Goal: Task Accomplishment & Management: Use online tool/utility

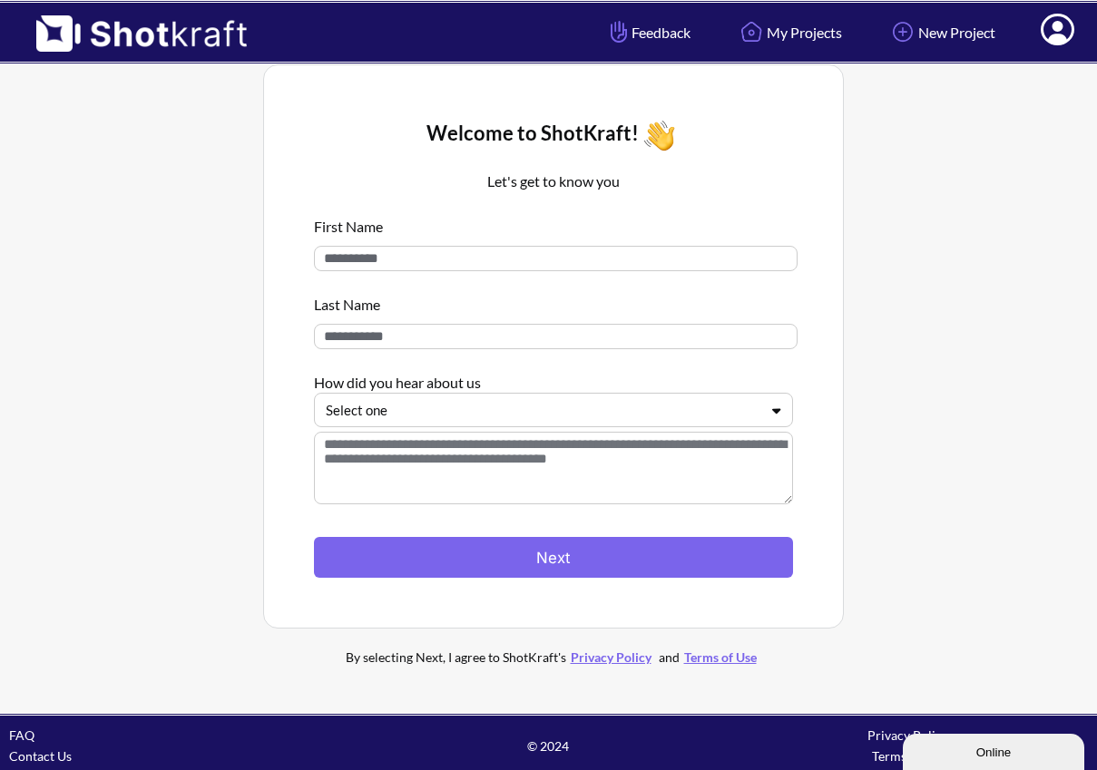
click at [728, 257] on input at bounding box center [556, 258] width 484 height 25
type input "*****"
click at [702, 327] on input at bounding box center [556, 336] width 484 height 25
type input "*****"
click at [843, 324] on div "Welcome to ShotKraft! Let's get to know you First Name ***** Last Name ***** Ho…" at bounding box center [553, 346] width 581 height 564
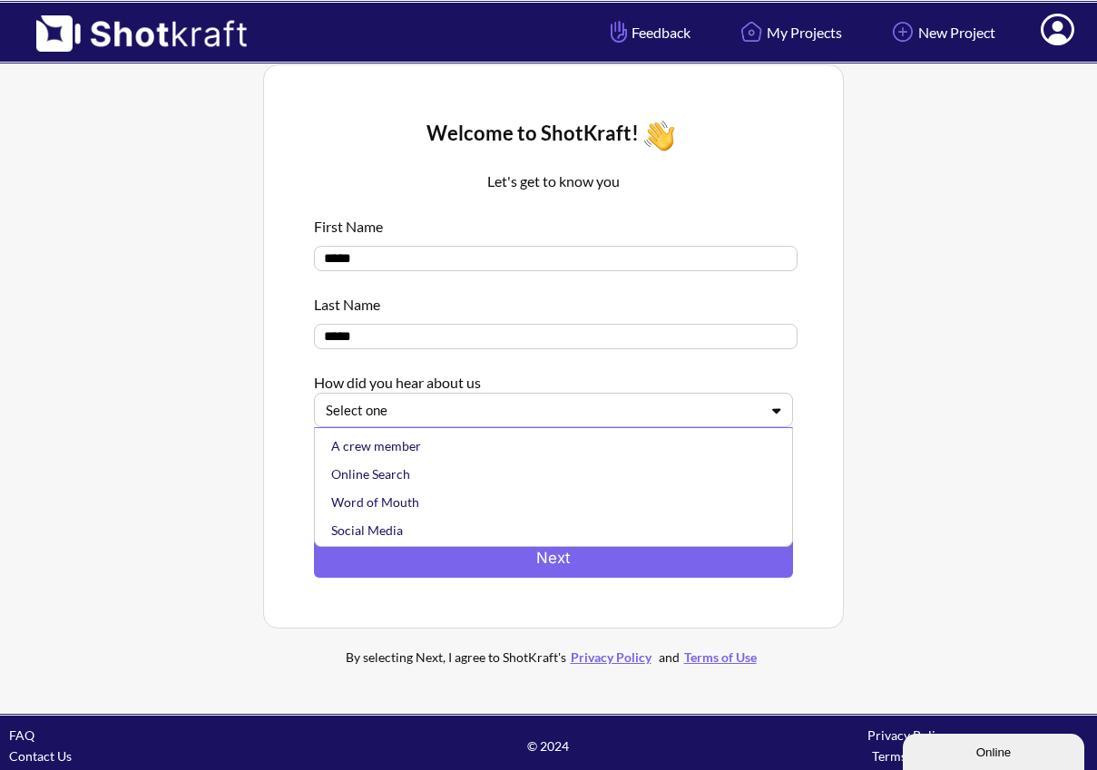
click at [605, 419] on div at bounding box center [543, 410] width 434 height 21
click at [505, 488] on div "Online Search" at bounding box center [557, 474] width 461 height 28
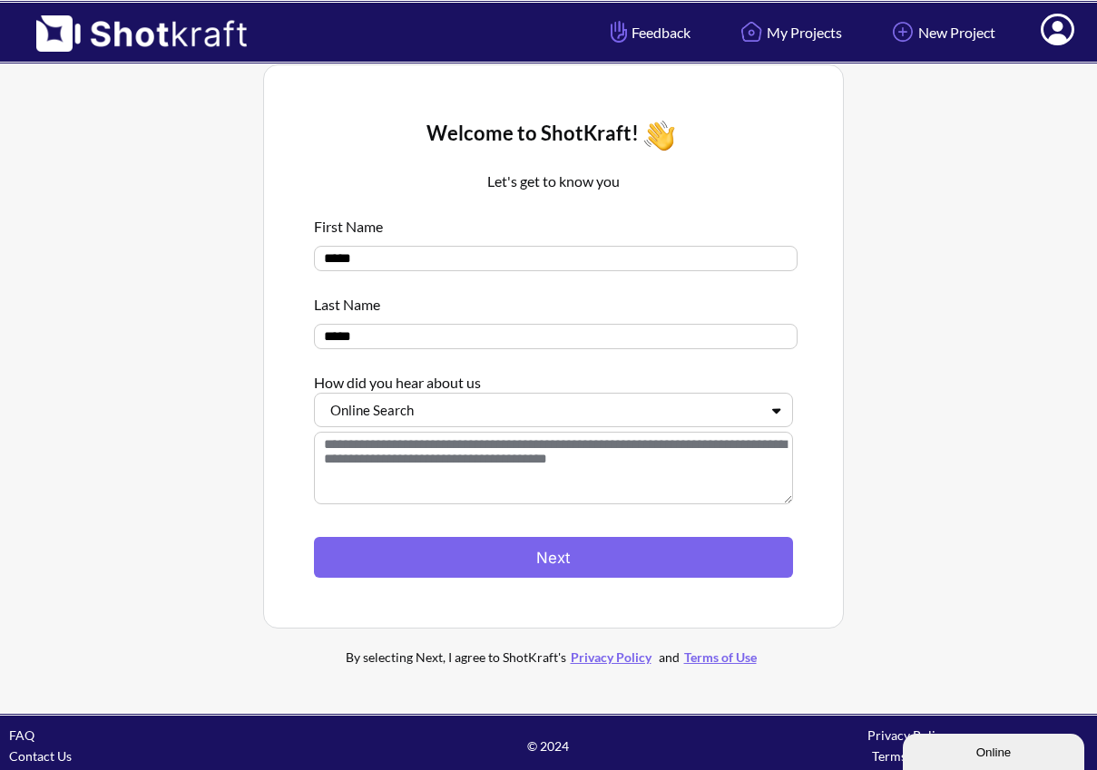
click at [530, 465] on textarea at bounding box center [553, 468] width 479 height 73
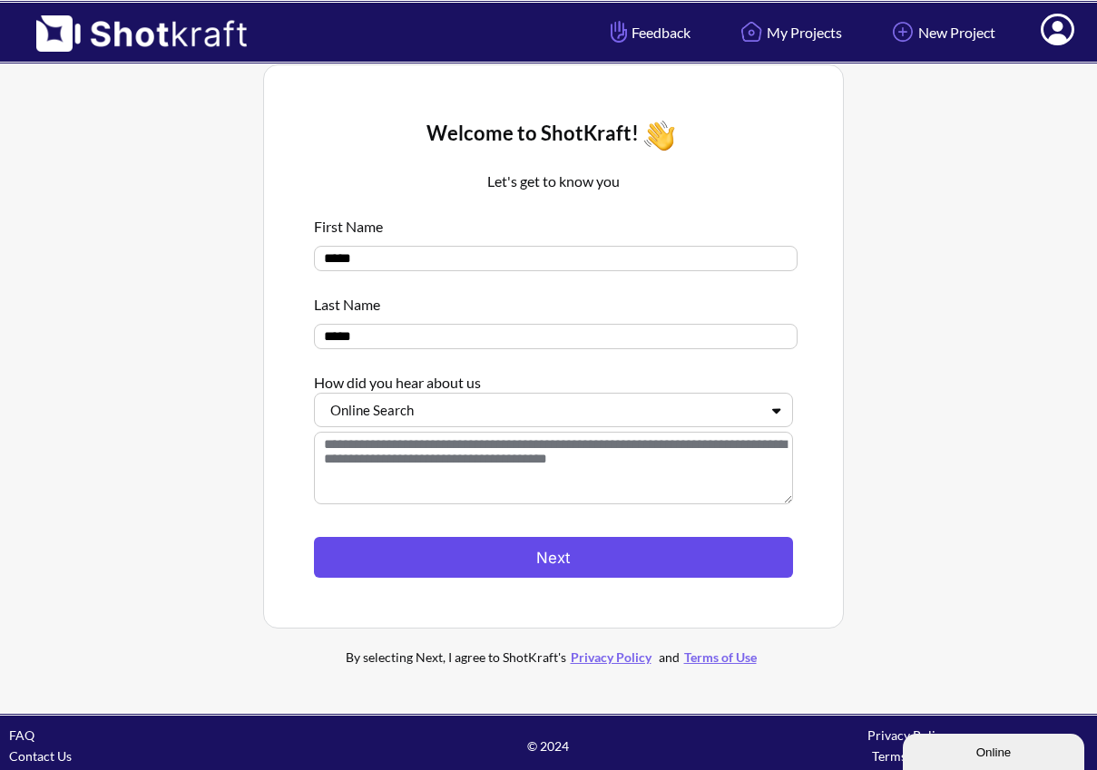
click at [536, 556] on button "Next" at bounding box center [553, 557] width 479 height 41
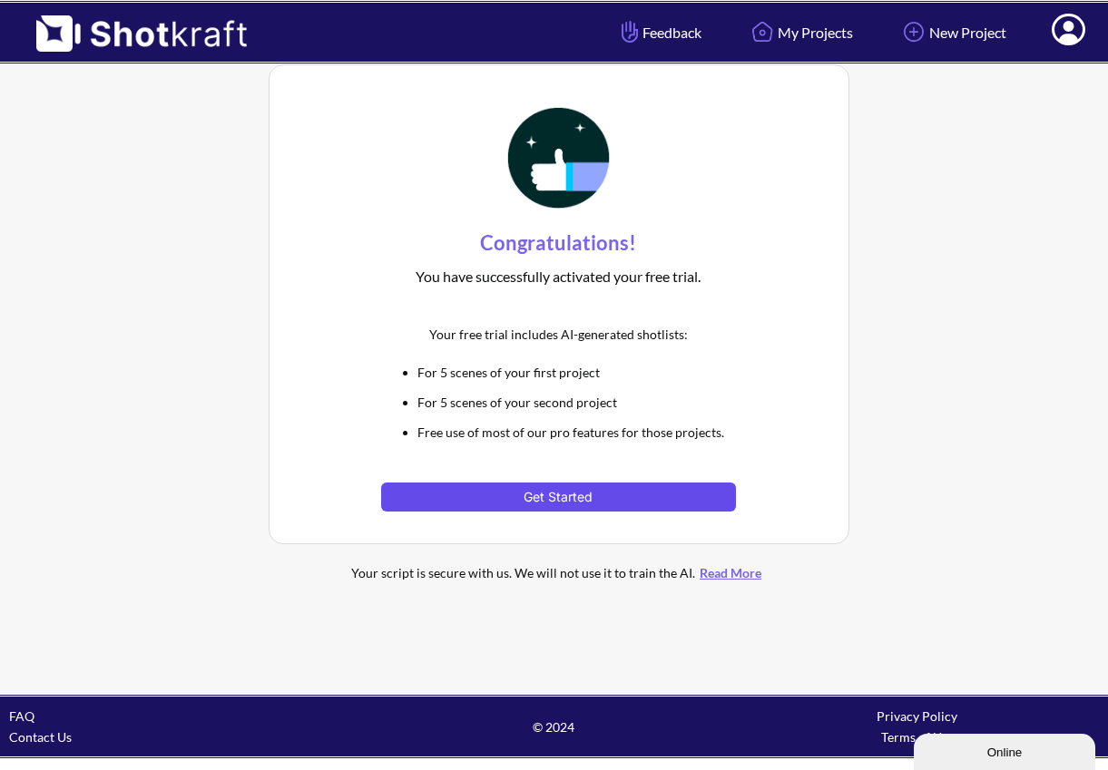
click at [587, 500] on button "Get Started" at bounding box center [558, 497] width 355 height 29
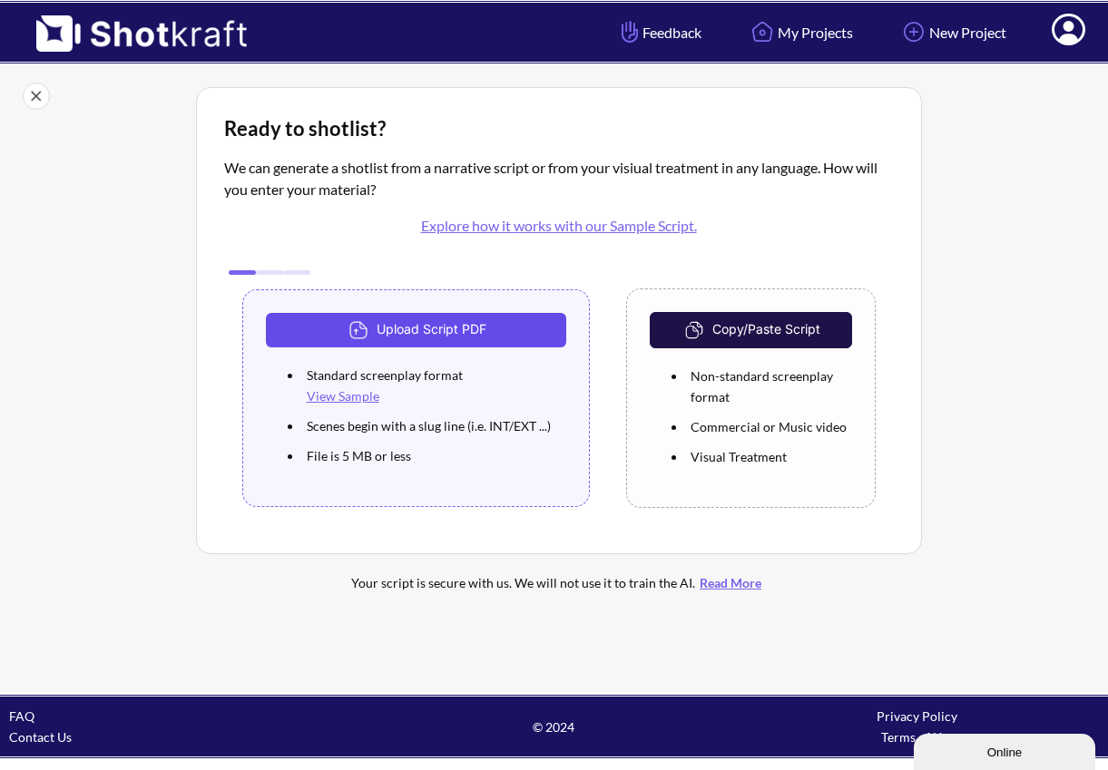
click at [449, 334] on button "Upload Script PDF" at bounding box center [416, 330] width 301 height 34
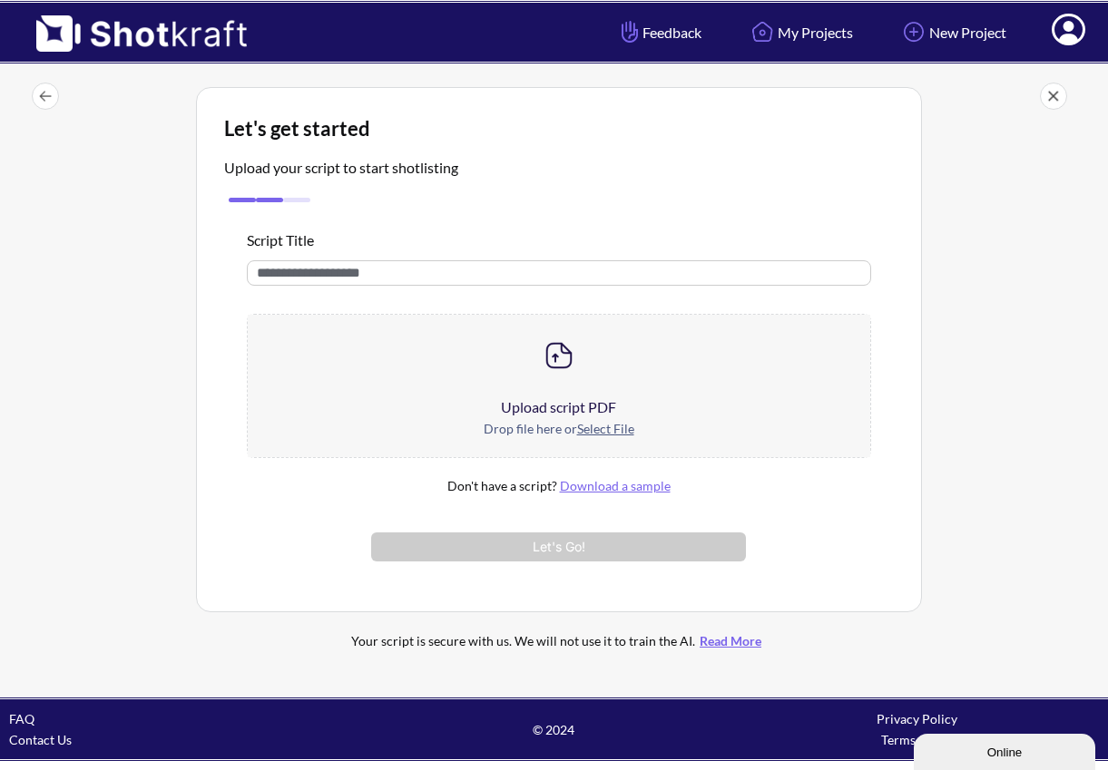
click at [582, 426] on u "Select File" at bounding box center [605, 428] width 57 height 15
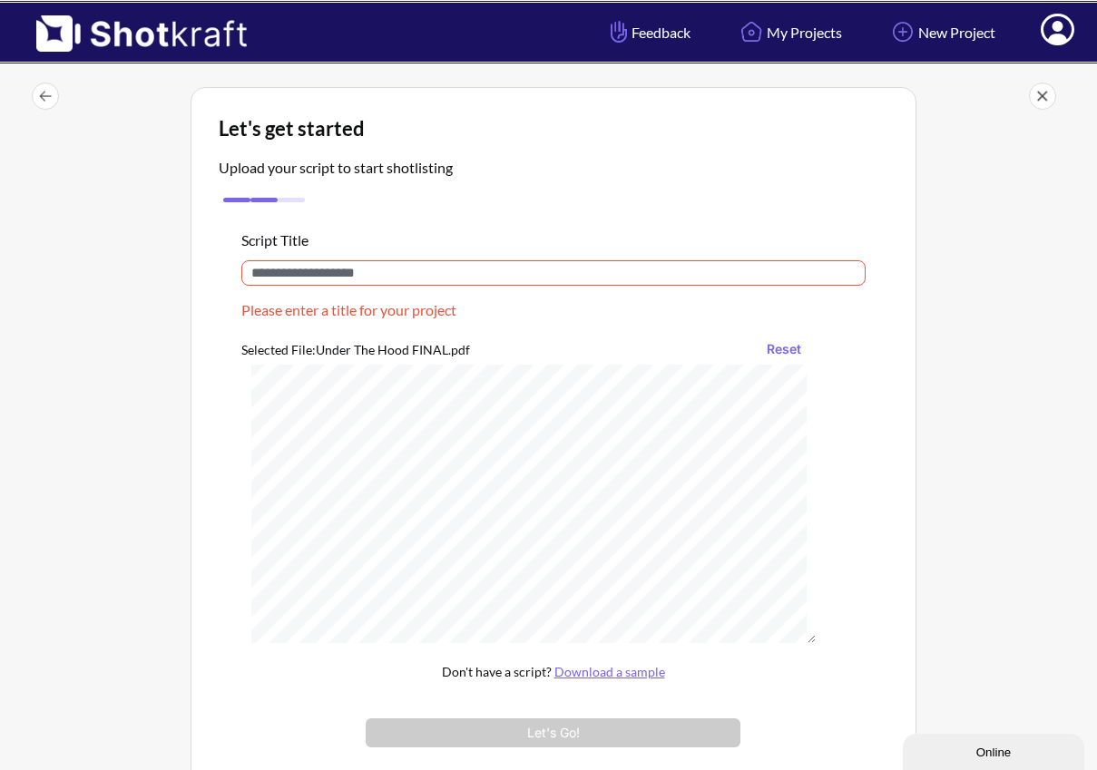
scroll to position [494, 0]
click at [979, 516] on div at bounding box center [1002, 471] width 163 height 777
click at [377, 282] on input "text" at bounding box center [553, 272] width 624 height 25
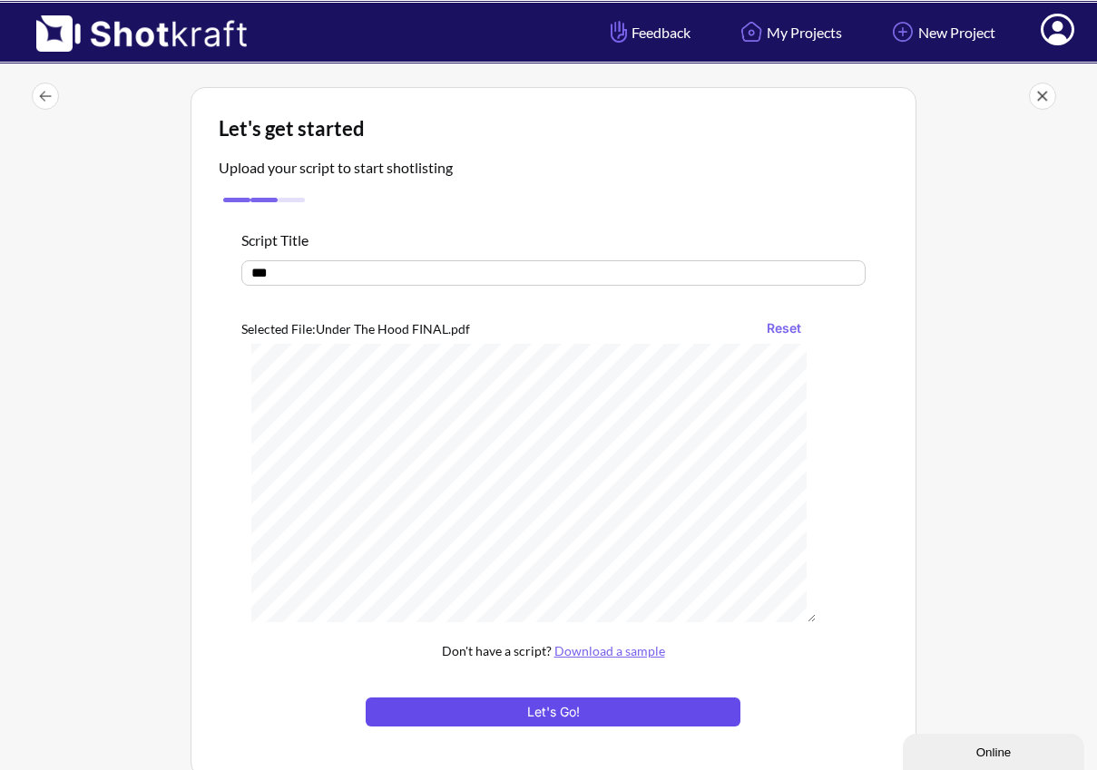
type input "***"
click at [550, 713] on button "Let's Go!" at bounding box center [553, 712] width 374 height 29
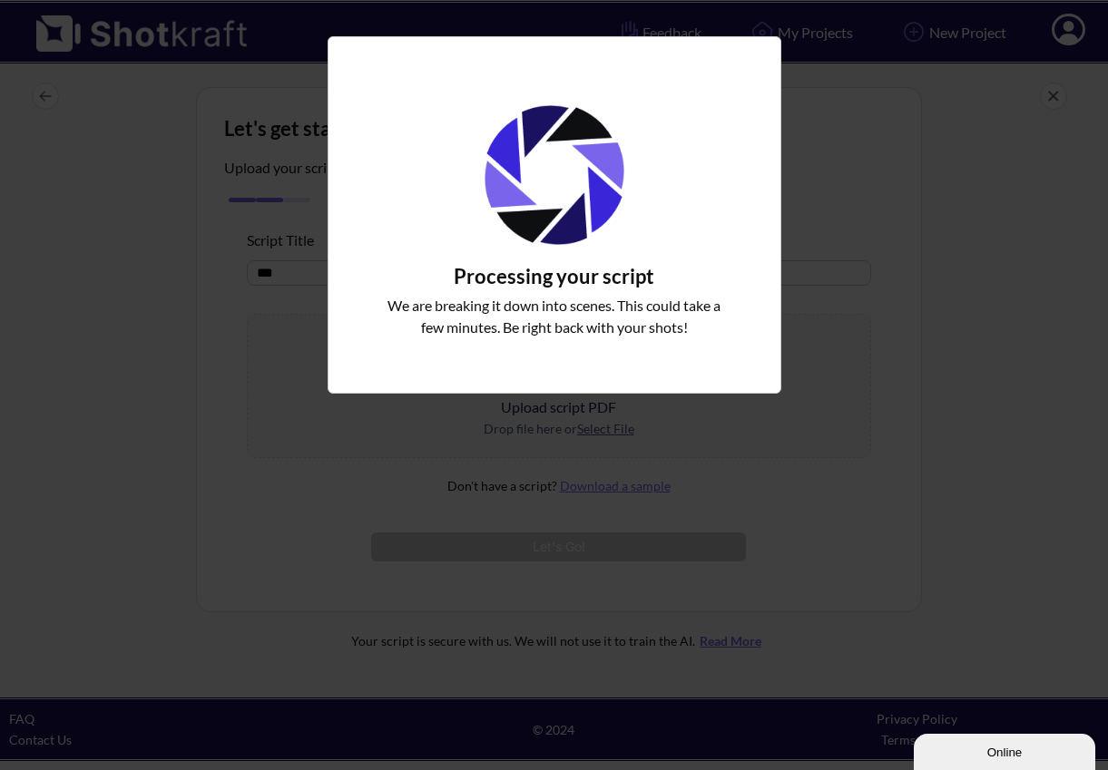
scroll to position [0, 0]
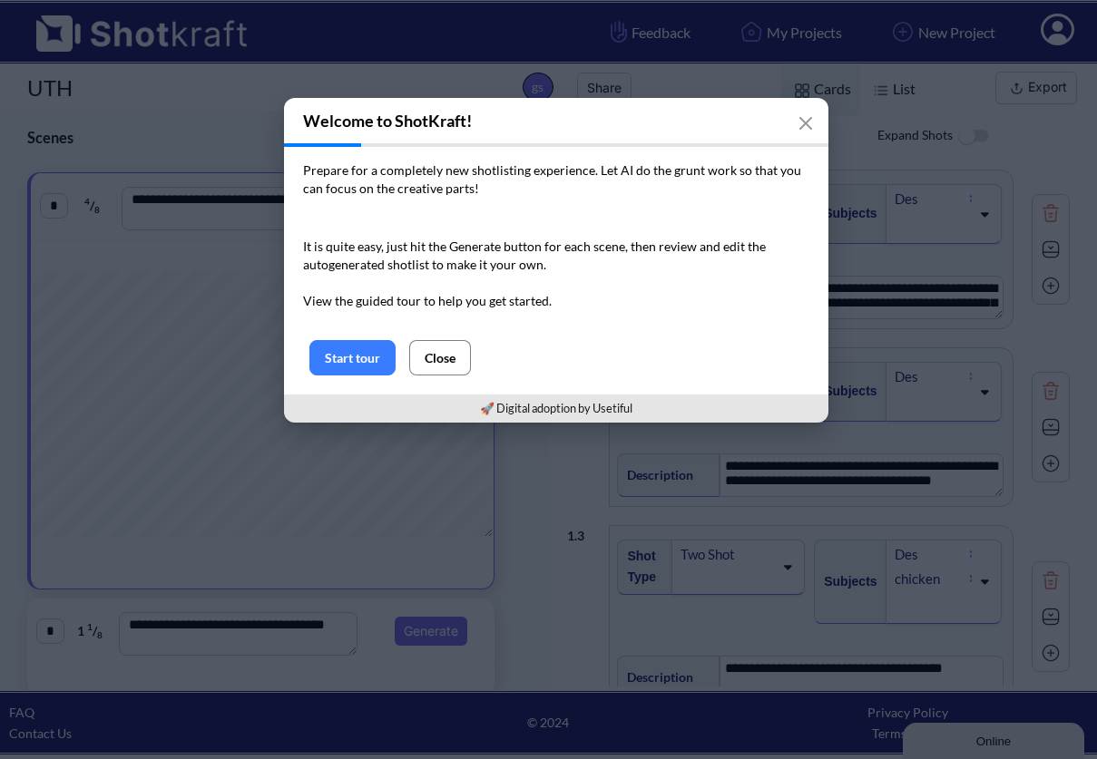
click at [447, 359] on button "Close" at bounding box center [440, 357] width 62 height 35
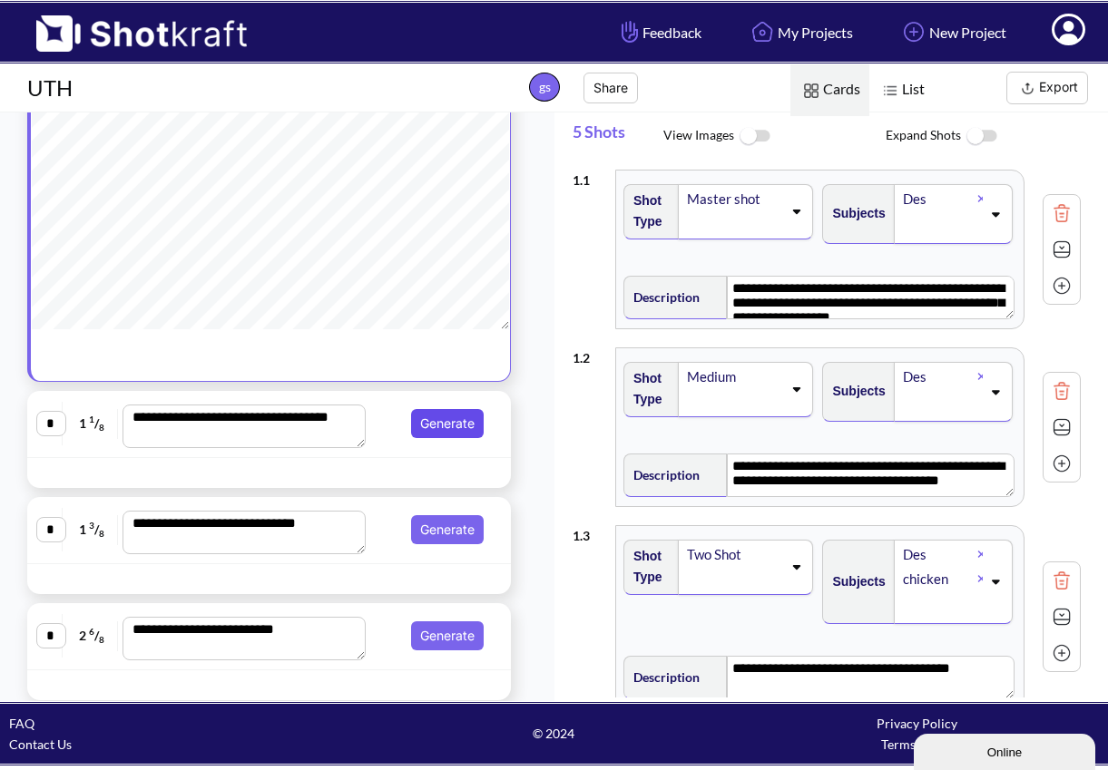
click at [433, 427] on button "Generate" at bounding box center [447, 423] width 73 height 29
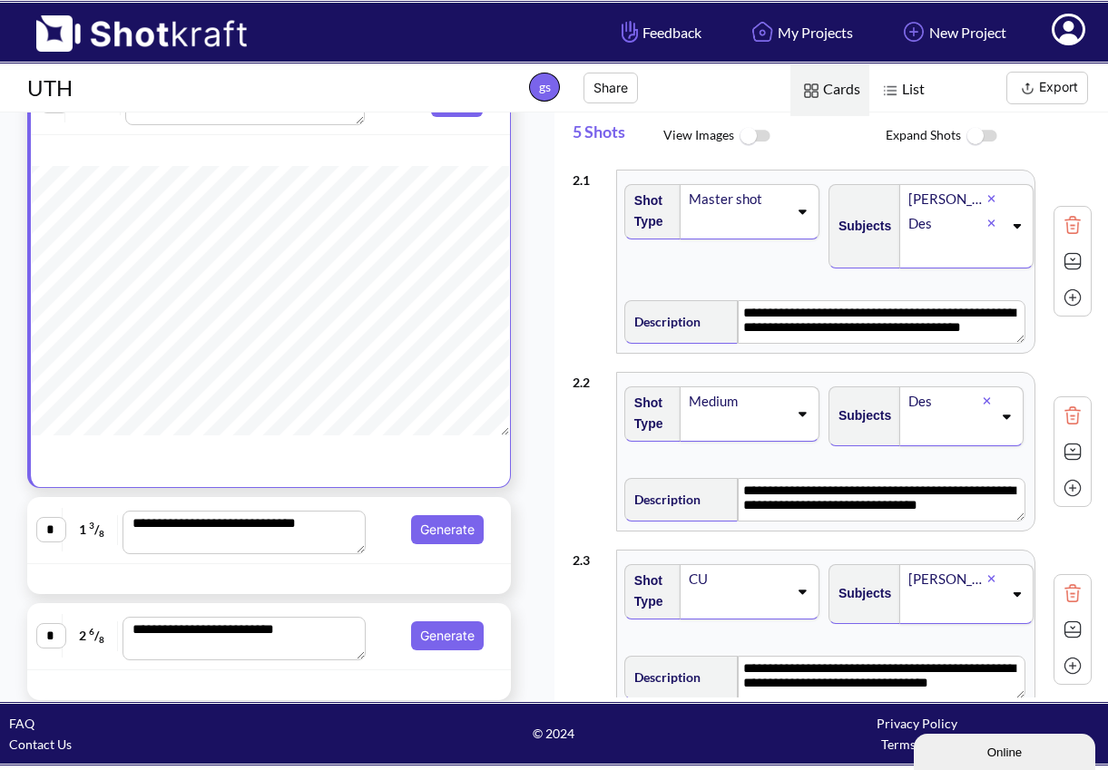
click at [707, 240] on div "Shot Type Master shot" at bounding box center [723, 233] width 204 height 116
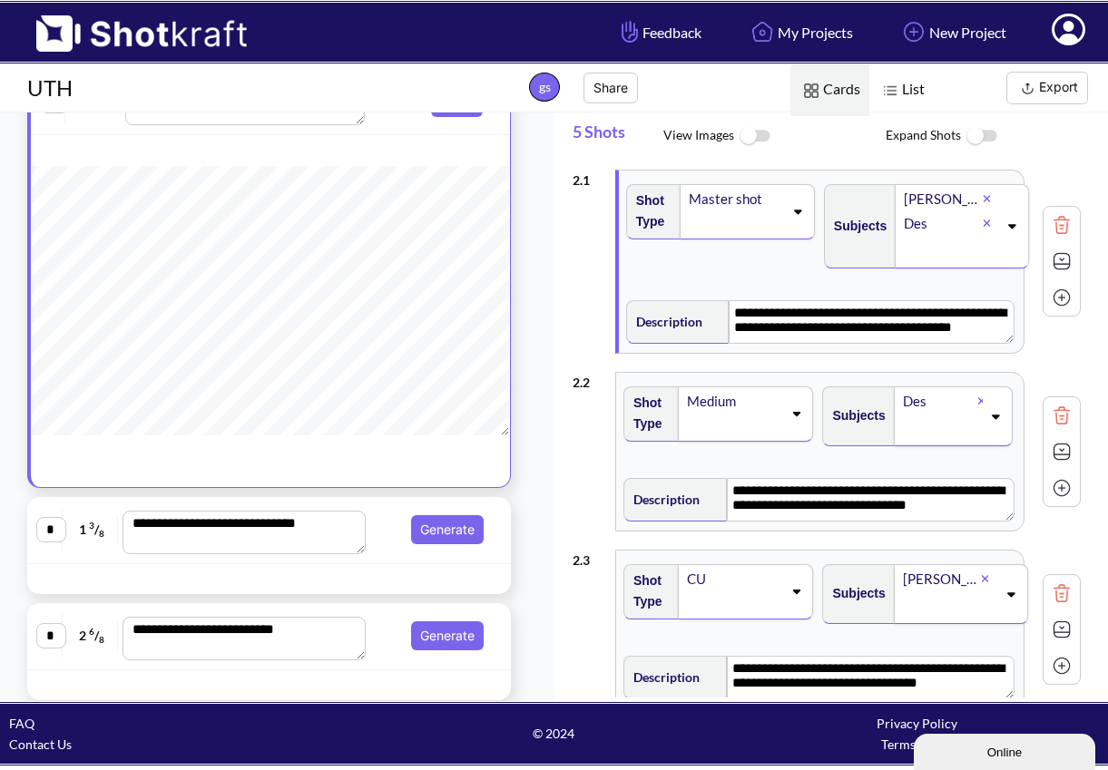
click at [762, 140] on img at bounding box center [754, 136] width 41 height 39
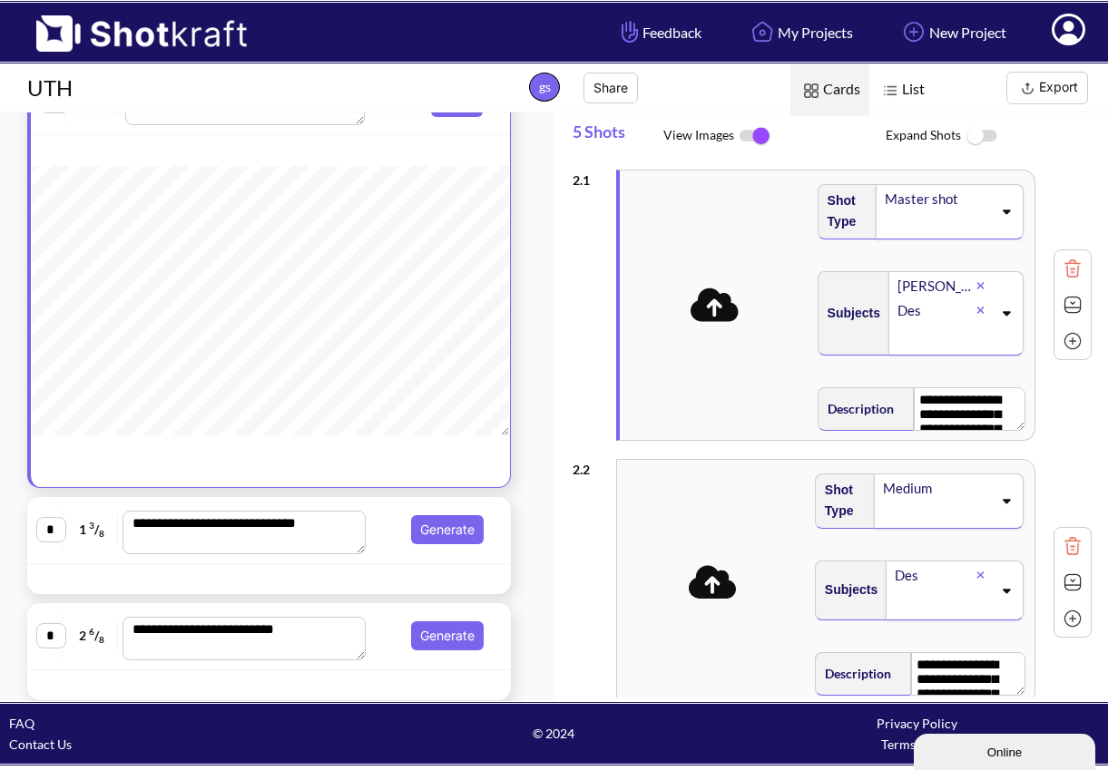
click at [717, 315] on icon at bounding box center [714, 305] width 48 height 34
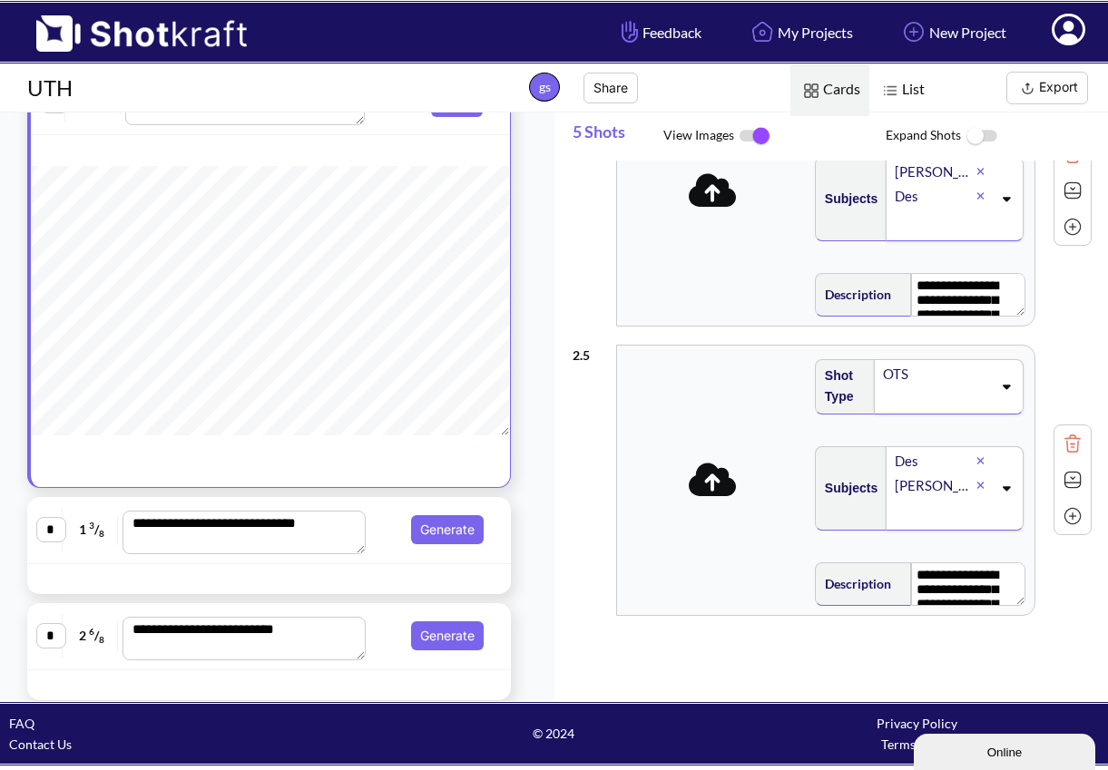
scroll to position [933, 0]
